Goal: Information Seeking & Learning: Check status

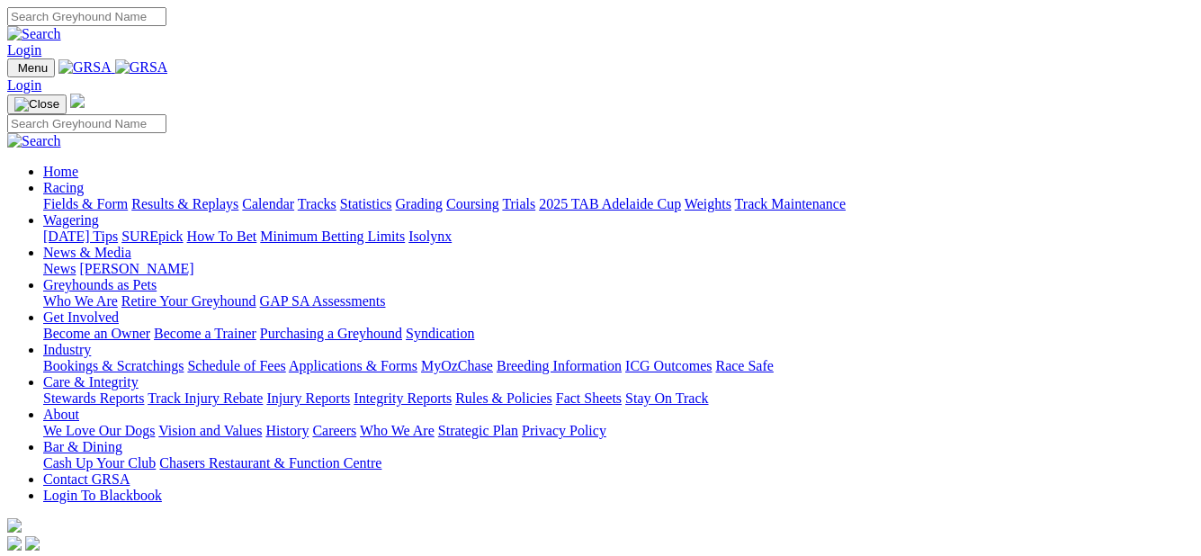
click at [207, 196] on link "Results & Replays" at bounding box center [184, 203] width 107 height 15
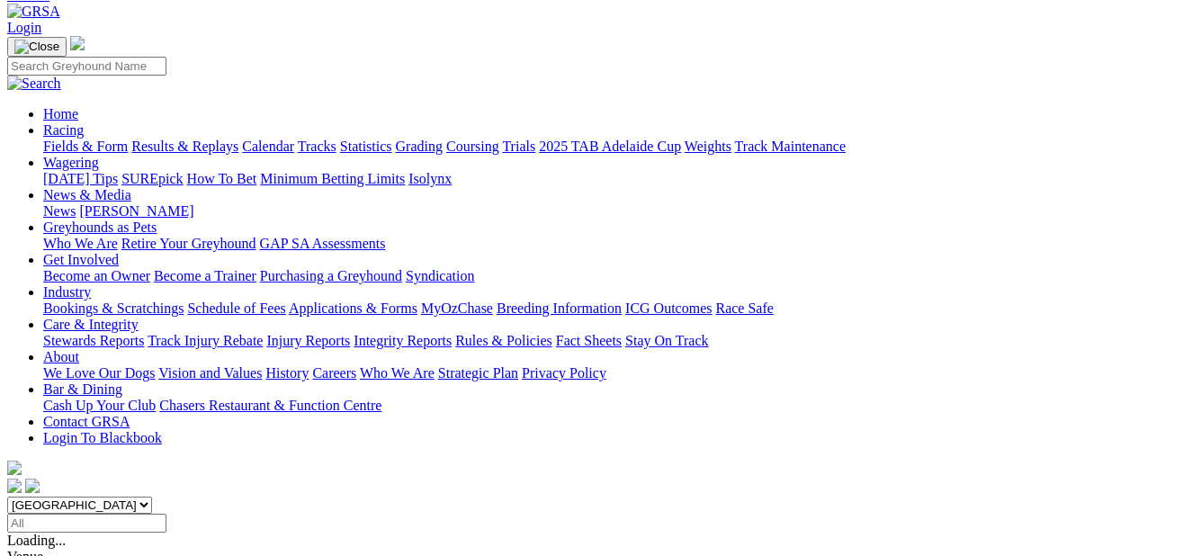
scroll to position [180, 0]
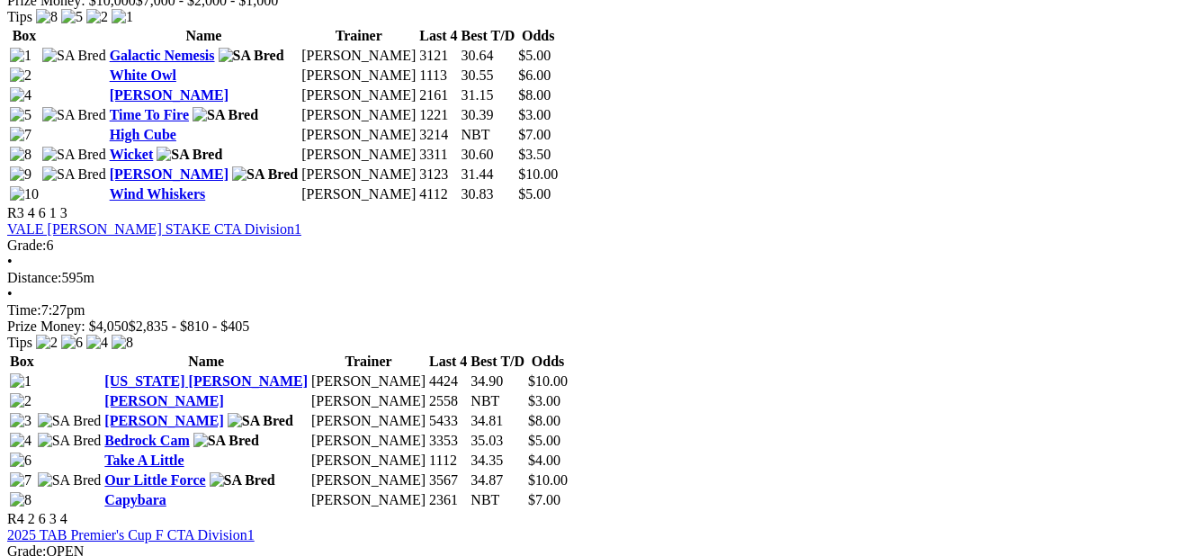
scroll to position [1350, 0]
